Goal: Communication & Community: Ask a question

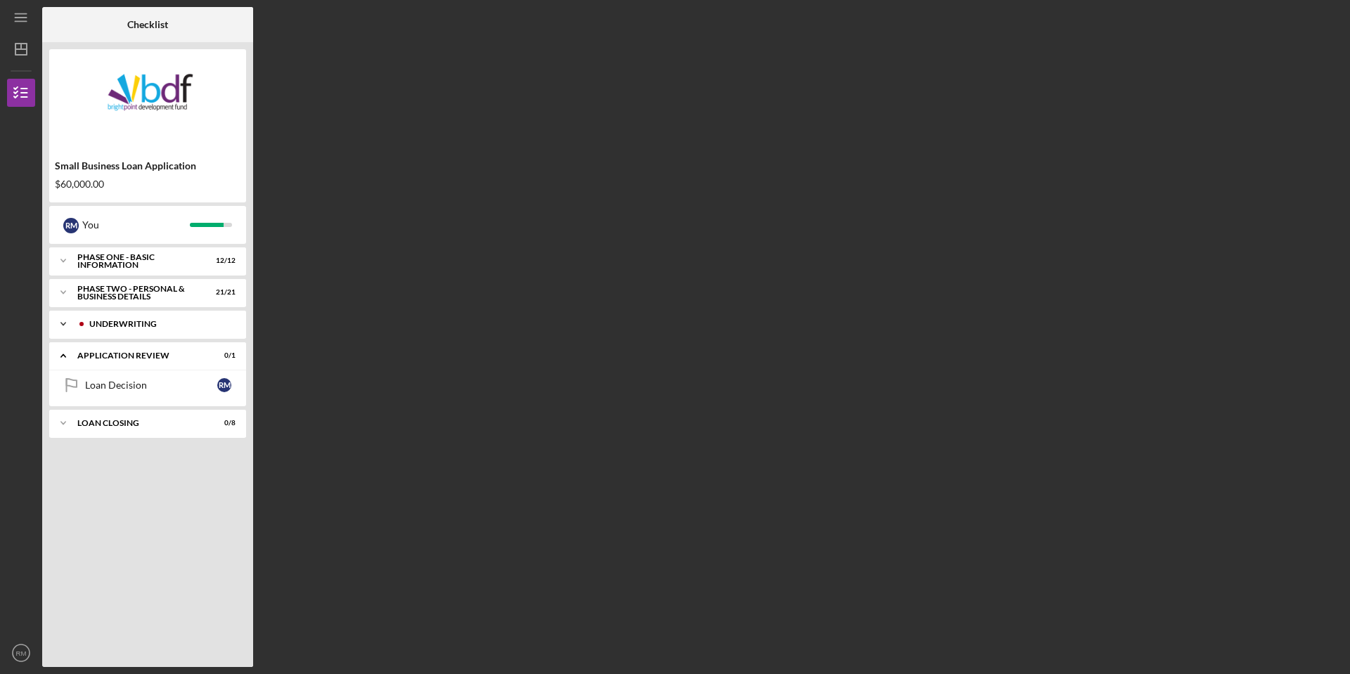
click at [151, 320] on div "Underwriting" at bounding box center [158, 324] width 139 height 8
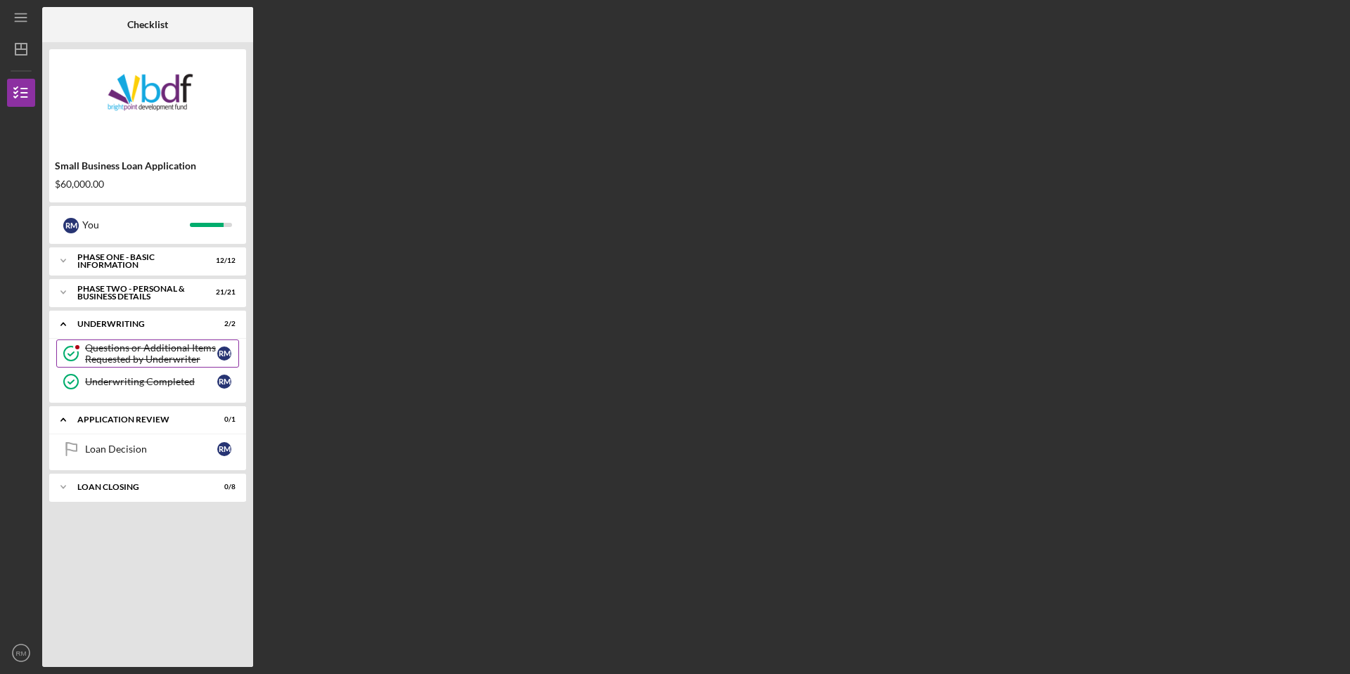
click at [150, 356] on div "Questions or Additional Items Requested by Underwriter" at bounding box center [151, 354] width 132 height 23
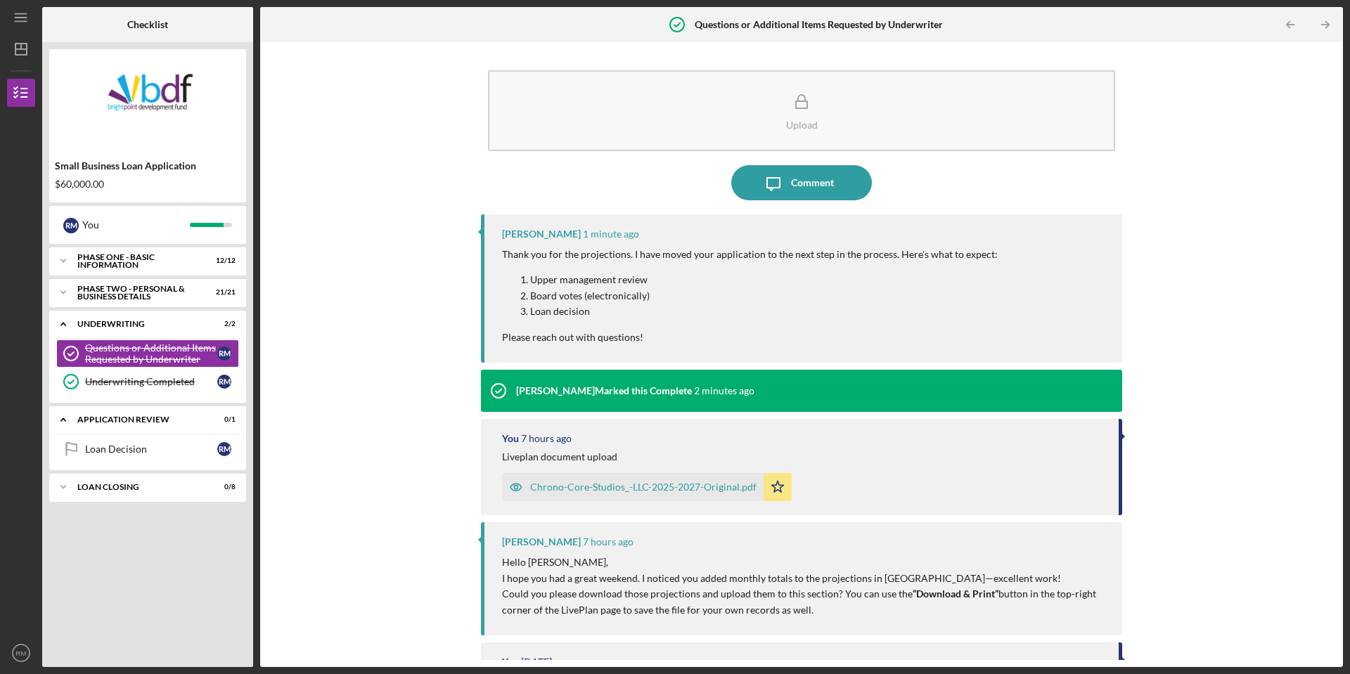
click at [930, 287] on p "Upper management review" at bounding box center [764, 279] width 468 height 15
click at [922, 288] on p "Board votes (electronically)" at bounding box center [764, 295] width 468 height 15
click at [812, 175] on div "Comment" at bounding box center [812, 182] width 43 height 35
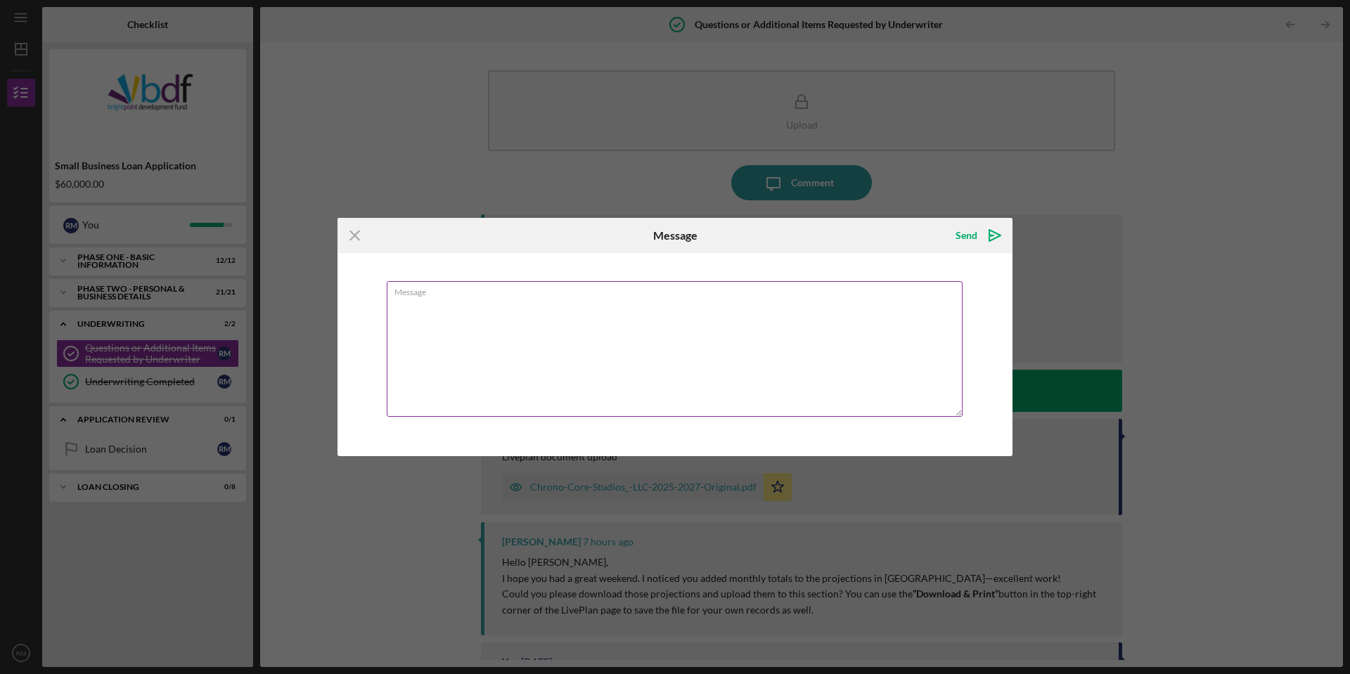
click at [539, 314] on textarea "Message" at bounding box center [675, 349] width 576 height 136
click at [753, 305] on textarea "Appreciate it [PERSON_NAME], any time line on when I should expect a final answ…" at bounding box center [675, 349] width 576 height 136
type textarea "Appreciate it [PERSON_NAME], any time line on when I should expect a final answ…"
click at [993, 236] on polygon "submit" at bounding box center [992, 235] width 4 height 1
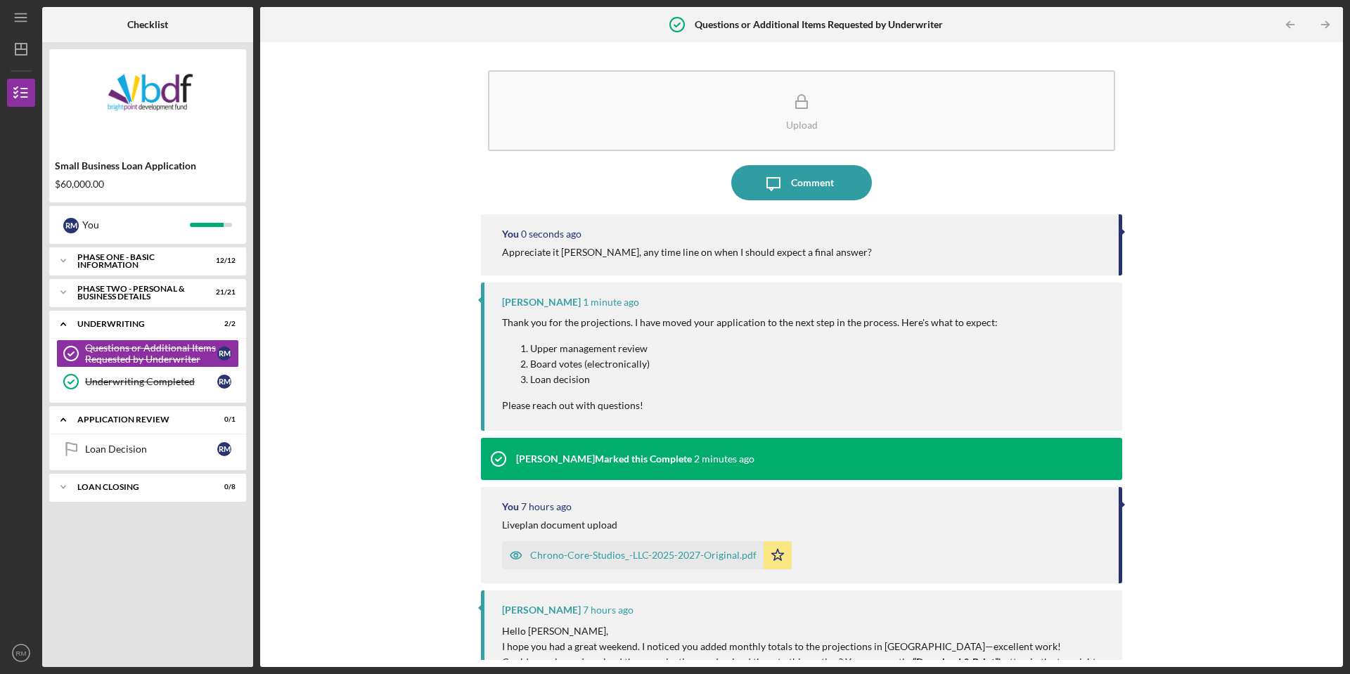
click at [1154, 250] on div "Upload Icon/Message Comment You 0 seconds ago Appreciate it [PERSON_NAME], any …" at bounding box center [801, 354] width 1069 height 611
